Goal: Task Accomplishment & Management: Use online tool/utility

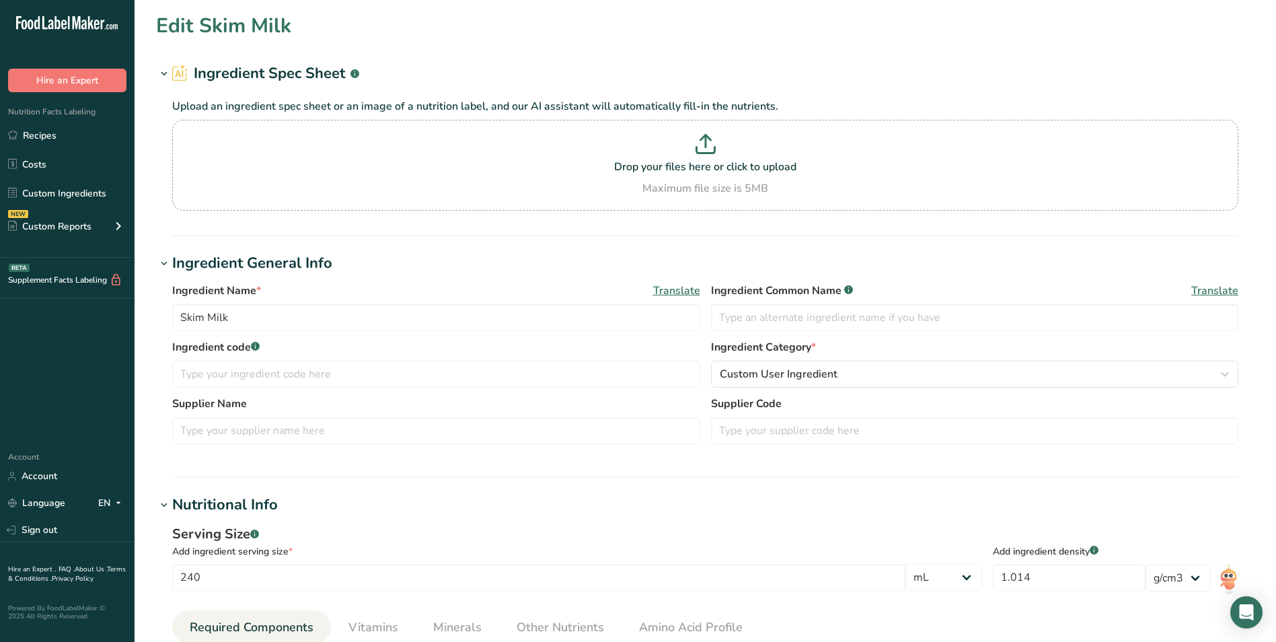
select select "17"
select select "22"
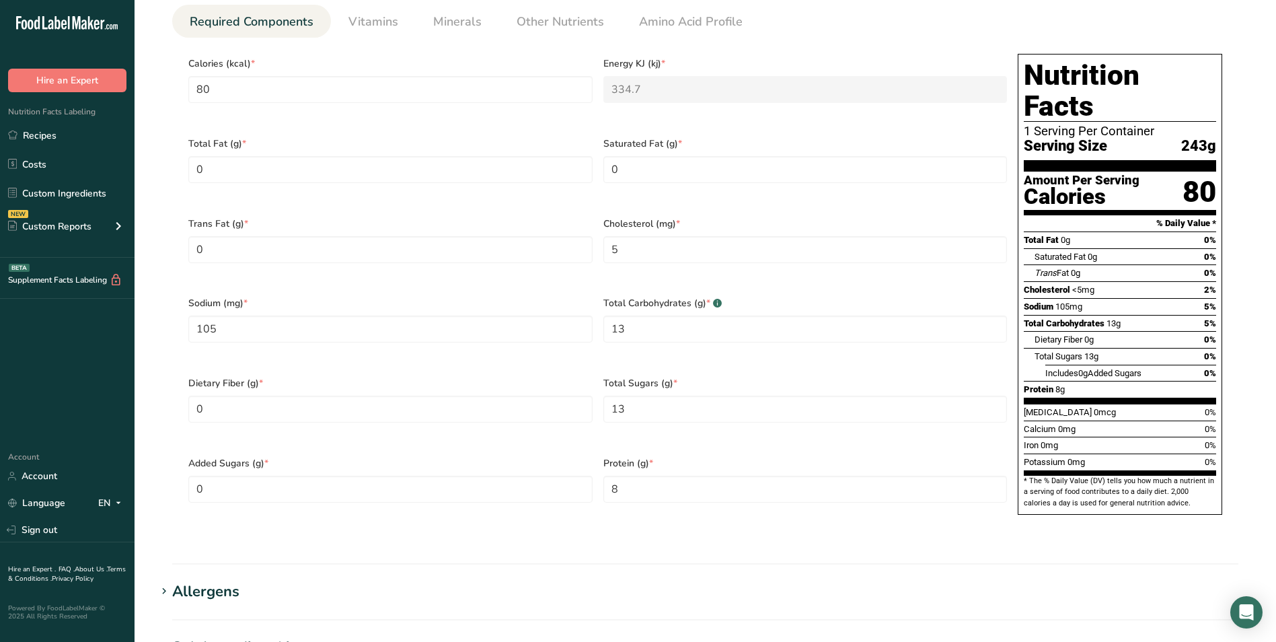
select select "17"
select select "22"
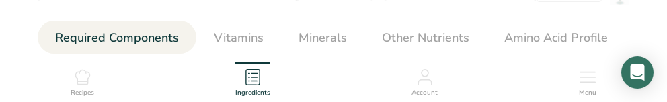
select select "17"
select select "22"
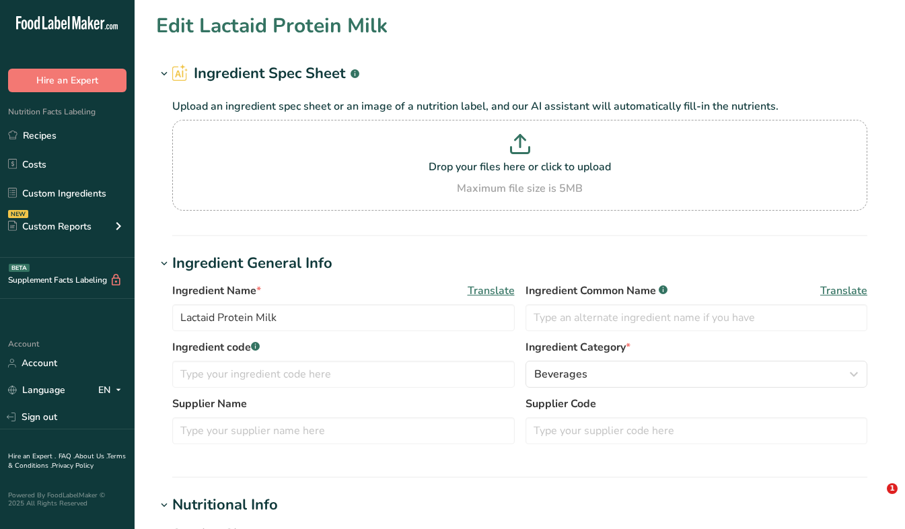
select select "17"
select select "22"
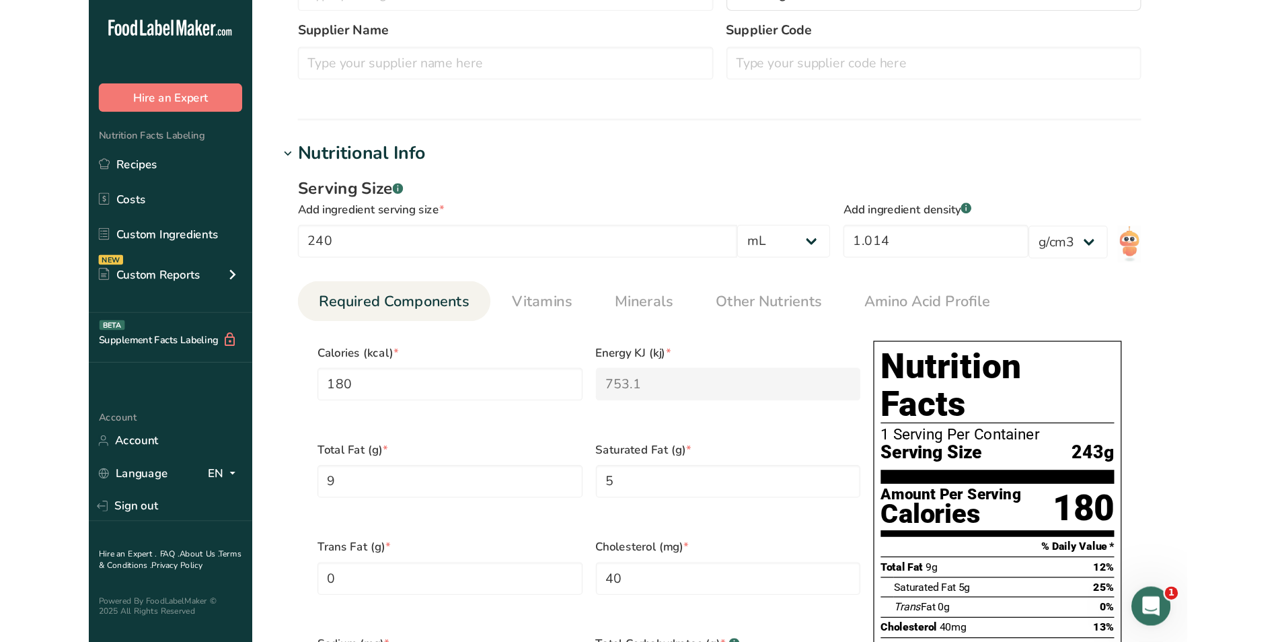
scroll to position [336, 0]
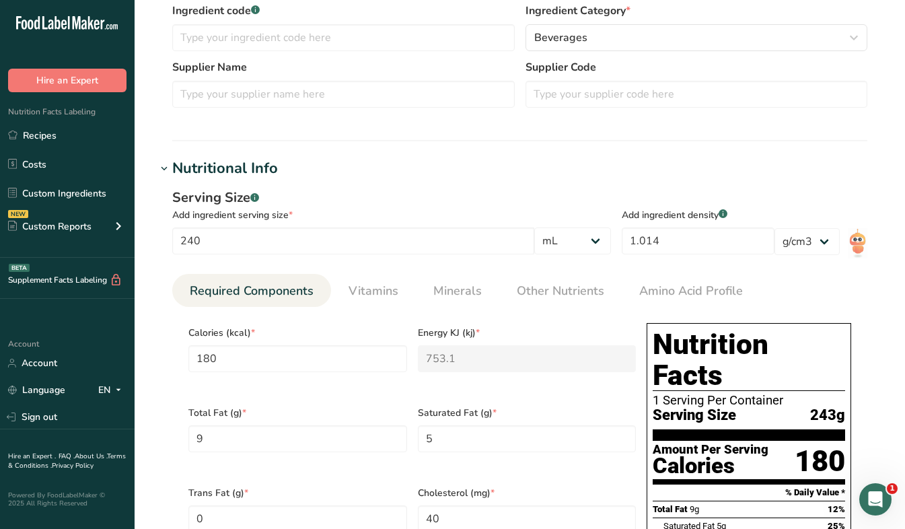
select select "17"
select select "22"
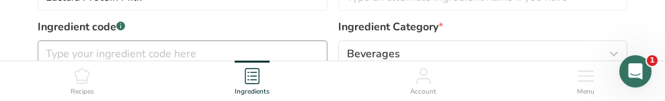
select select "17"
select select "22"
